Goal: Navigation & Orientation: Find specific page/section

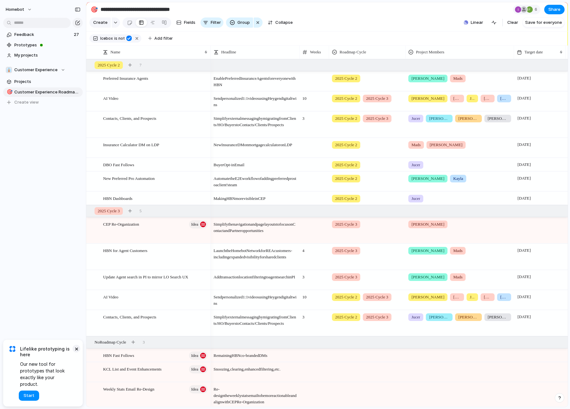
click at [76, 353] on button "×" at bounding box center [77, 349] width 8 height 8
click at [71, 212] on div "Homebot Feedback 27 Prototypes My projects 👔 Customer Experience Projects 🎯 Cus…" at bounding box center [43, 204] width 86 height 409
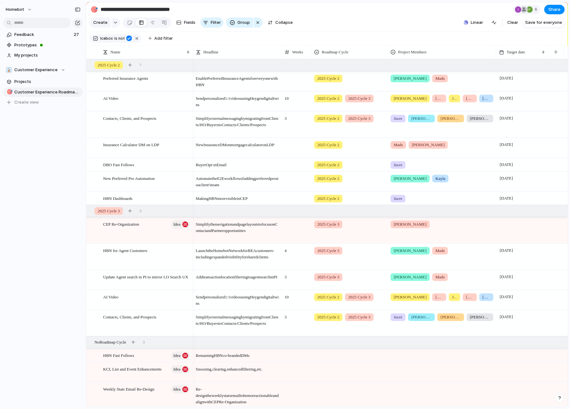
drag, startPoint x: 209, startPoint y: 55, endPoint x: 191, endPoint y: 56, distance: 17.8
click at [191, 56] on div at bounding box center [192, 51] width 3 height 13
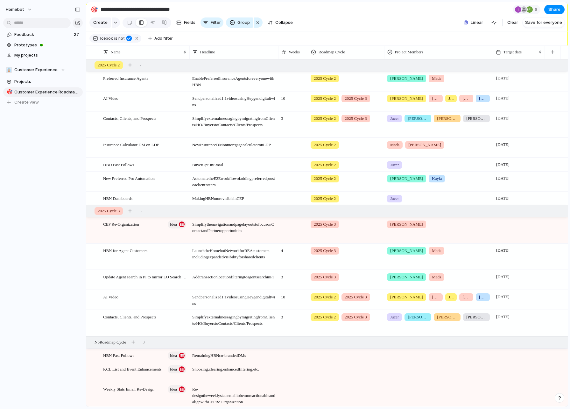
drag, startPoint x: 191, startPoint y: 56, endPoint x: 187, endPoint y: 56, distance: 4.1
click at [188, 56] on div at bounding box center [189, 51] width 3 height 13
click at [133, 182] on span "New Preferred Pro Automation" at bounding box center [129, 178] width 52 height 7
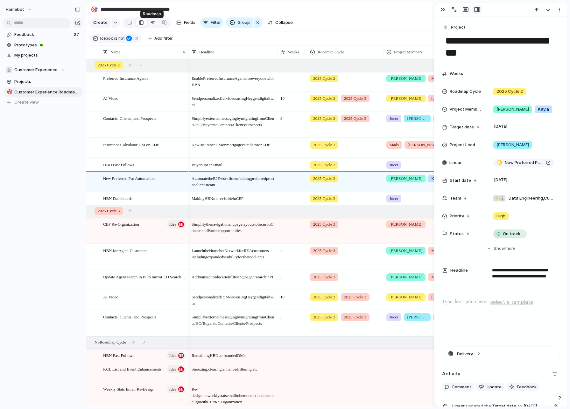
click at [150, 26] on div at bounding box center [152, 22] width 5 height 10
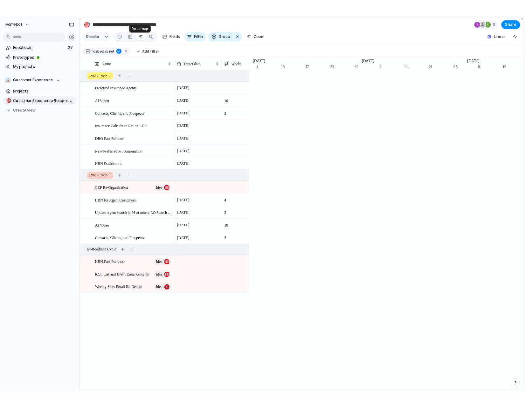
scroll to position [0, 4075]
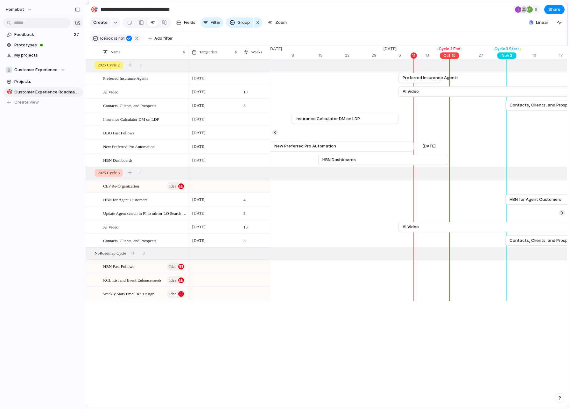
click at [290, 149] on span "New Preferred Pro Automation" at bounding box center [305, 146] width 62 height 6
click at [28, 10] on button "Homebot" at bounding box center [19, 9] width 32 height 10
click at [28, 10] on div "Settings Invite members Change theme Sign out" at bounding box center [285, 204] width 570 height 409
click at [28, 8] on button "Homebot" at bounding box center [19, 9] width 32 height 10
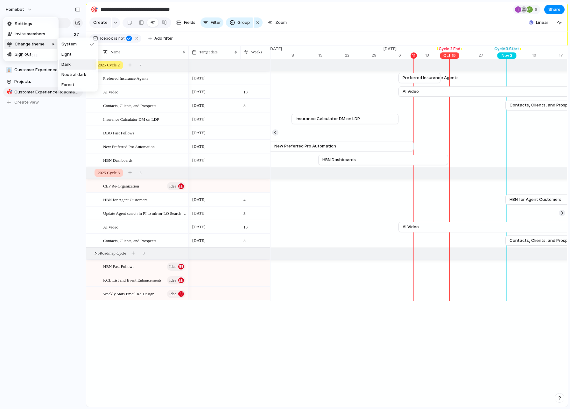
click at [74, 61] on li "Dark" at bounding box center [78, 64] width 38 height 10
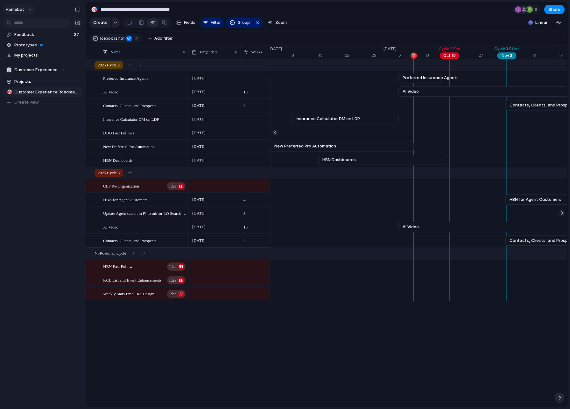
click at [29, 7] on button "Homebot" at bounding box center [19, 9] width 32 height 10
click at [27, 7] on div "Settings Invite members Change theme Sign out" at bounding box center [285, 204] width 570 height 409
click at [26, 17] on div at bounding box center [43, 22] width 86 height 11
click at [26, 9] on button "Homebot" at bounding box center [19, 9] width 32 height 10
click at [71, 82] on span "Forest" at bounding box center [67, 85] width 13 height 6
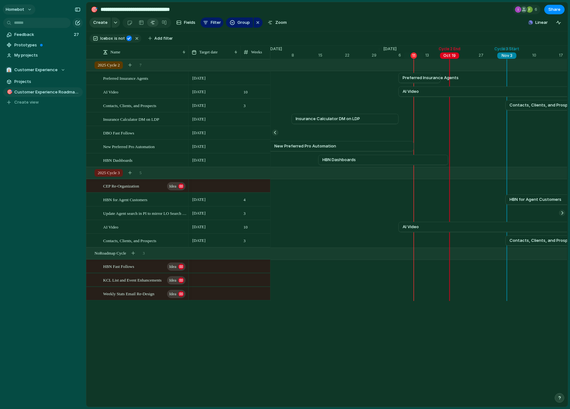
click at [22, 4] on div "Homebot" at bounding box center [21, 9] width 30 height 10
click at [21, 9] on span "Homebot" at bounding box center [15, 9] width 18 height 6
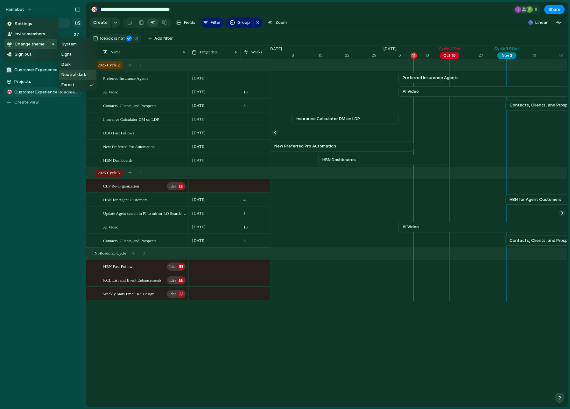
drag, startPoint x: 75, startPoint y: 60, endPoint x: 76, endPoint y: 73, distance: 12.1
click at [76, 73] on ul "System Light Dark Neutral dark Forest" at bounding box center [78, 65] width 40 height 54
click at [76, 73] on span "Neutral dark" at bounding box center [73, 75] width 25 height 6
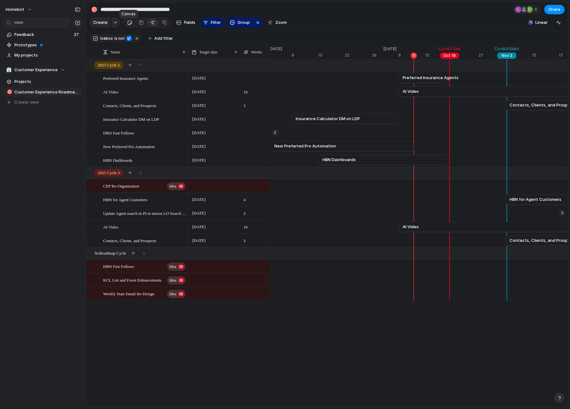
click at [127, 26] on div at bounding box center [129, 22] width 5 height 10
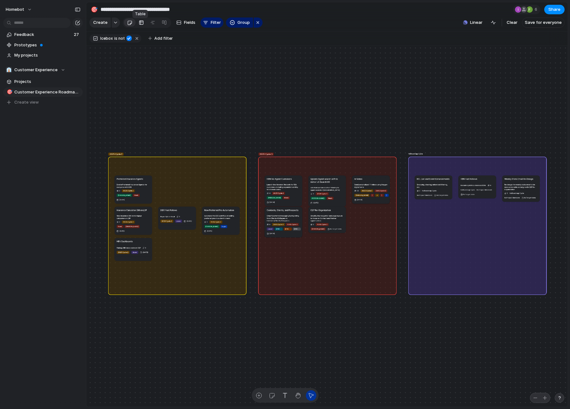
click at [143, 27] on link at bounding box center [141, 22] width 11 height 10
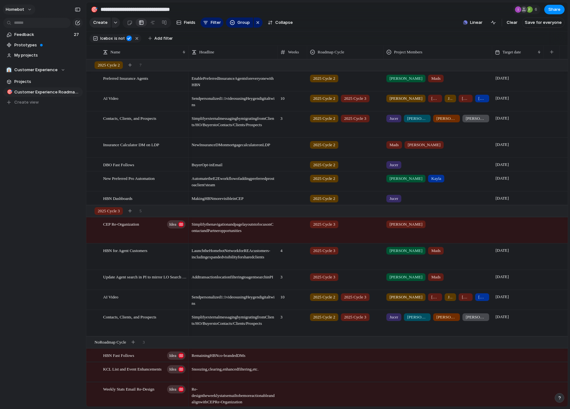
click at [6, 7] on span "Homebot" at bounding box center [15, 9] width 18 height 6
click at [74, 46] on span "System" at bounding box center [68, 44] width 15 height 6
click at [74, 46] on span "Prototypes" at bounding box center [47, 45] width 66 height 6
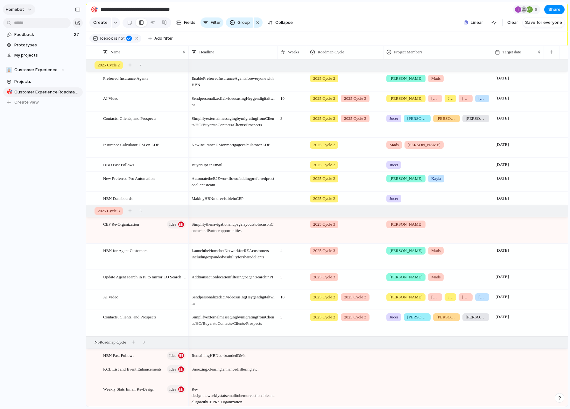
click at [28, 9] on button "Homebot" at bounding box center [19, 9] width 32 height 10
click at [83, 52] on li "Light" at bounding box center [78, 54] width 38 height 10
click at [213, 202] on span "Making HBN more visible in CEP" at bounding box center [233, 197] width 88 height 10
click at [119, 202] on span "HBN Dashboards" at bounding box center [117, 198] width 29 height 7
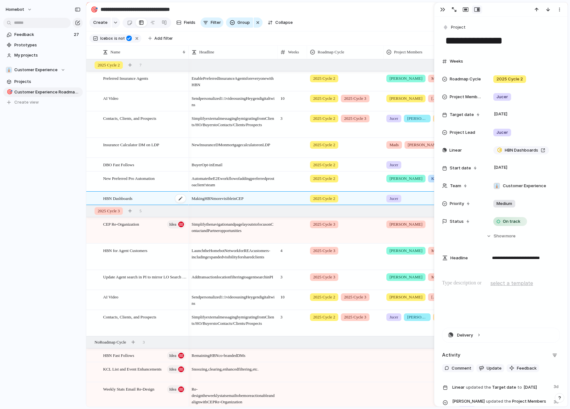
click at [119, 202] on span "HBN Dashboards" at bounding box center [117, 198] width 29 height 7
click at [521, 151] on span "HBN Dashboards" at bounding box center [520, 150] width 33 height 6
click at [437, 9] on div at bounding box center [458, 9] width 45 height 8
click at [438, 8] on button "button" at bounding box center [442, 9] width 10 height 8
